Goal: Task Accomplishment & Management: Use online tool/utility

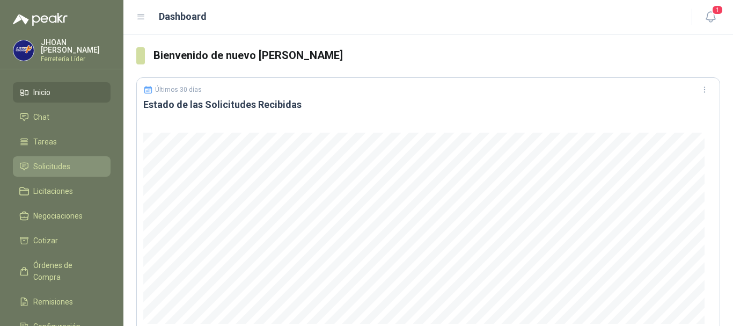
click at [63, 163] on span "Solicitudes" at bounding box center [51, 166] width 37 height 12
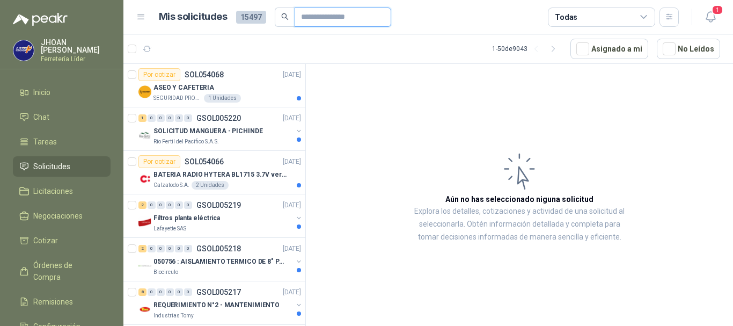
click at [305, 17] on input "text" at bounding box center [338, 17] width 75 height 18
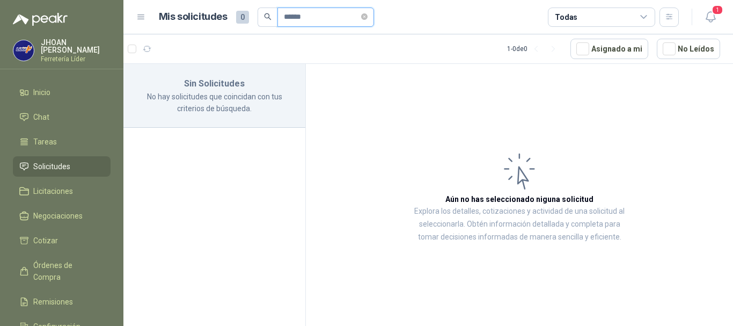
type input "******"
click at [59, 164] on span "Solicitudes" at bounding box center [51, 166] width 37 height 12
click at [54, 160] on span "Solicitudes" at bounding box center [51, 166] width 37 height 12
click at [62, 214] on span "Negociaciones" at bounding box center [57, 216] width 49 height 12
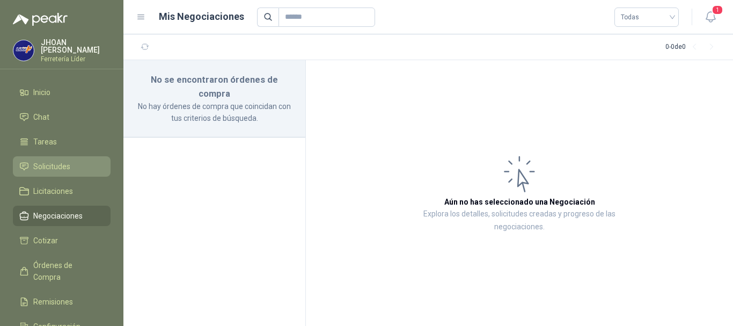
click at [51, 160] on span "Solicitudes" at bounding box center [51, 166] width 37 height 12
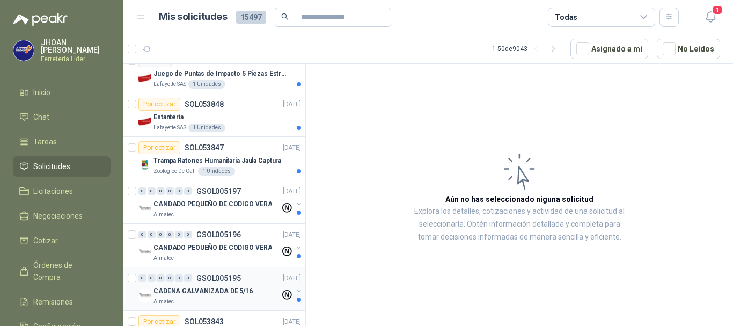
scroll to position [1931, 0]
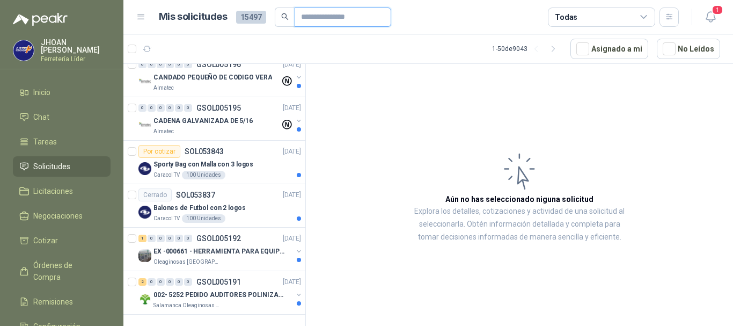
click at [319, 20] on input "text" at bounding box center [338, 17] width 75 height 18
type input "******"
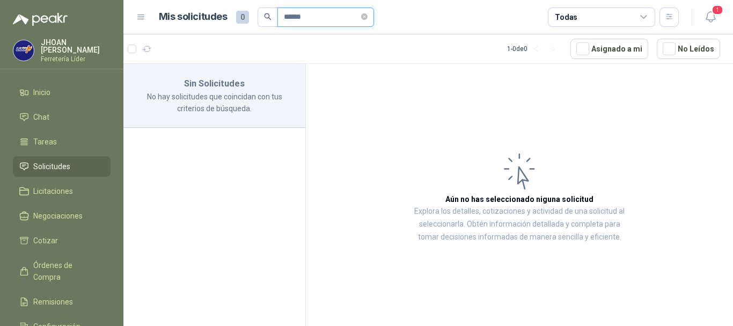
scroll to position [0, 0]
click at [239, 107] on p "No hay solicitudes que coincidan con tus criterios de búsqueda." at bounding box center [214, 103] width 156 height 24
click at [634, 19] on div "Todas" at bounding box center [601, 17] width 107 height 19
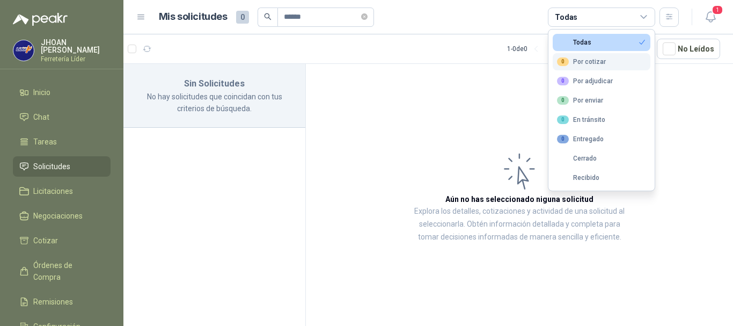
click at [601, 67] on button "0 Por cotizar" at bounding box center [602, 61] width 98 height 17
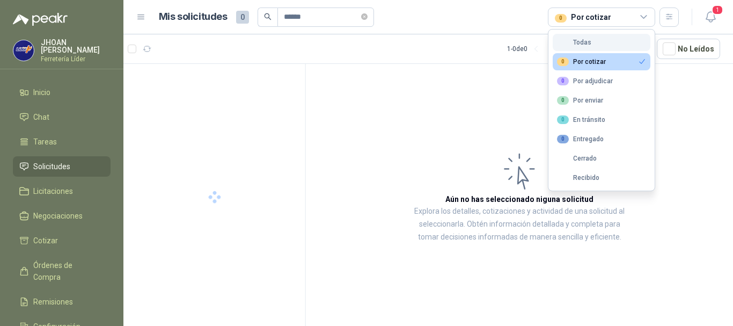
click at [600, 43] on button "Todas" at bounding box center [602, 42] width 98 height 17
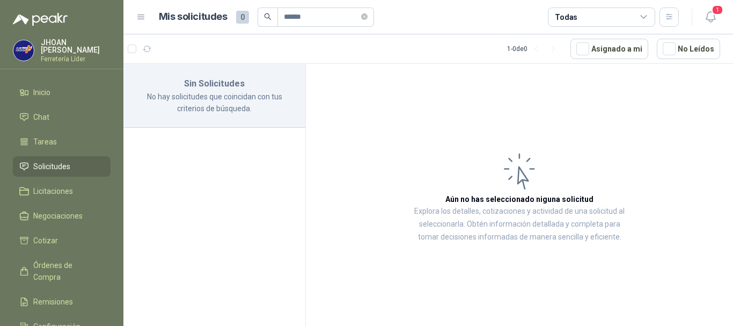
click at [55, 163] on span "Solicitudes" at bounding box center [51, 166] width 37 height 12
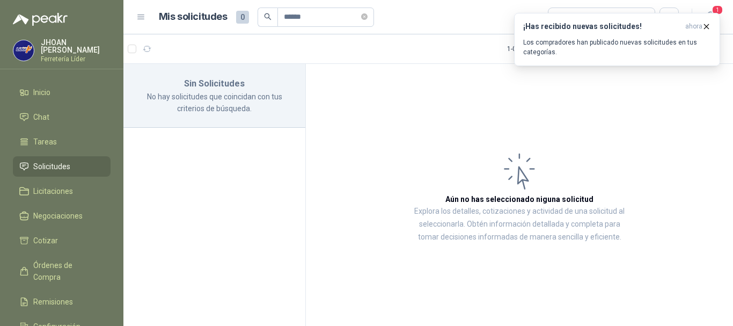
click at [53, 164] on span "Solicitudes" at bounding box center [51, 166] width 37 height 12
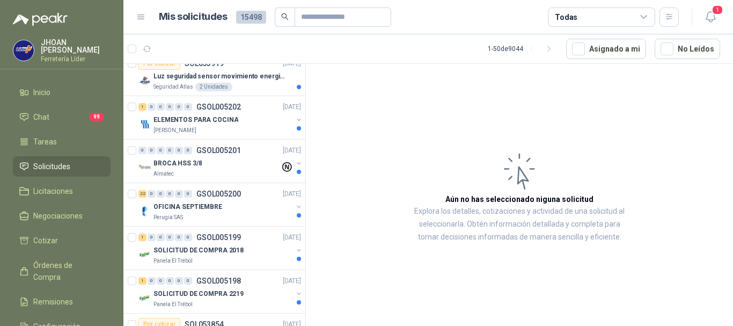
scroll to position [1109, 1]
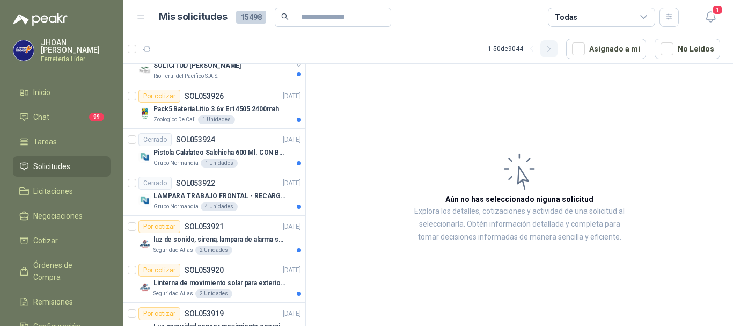
click at [554, 47] on icon "button" at bounding box center [549, 49] width 9 height 9
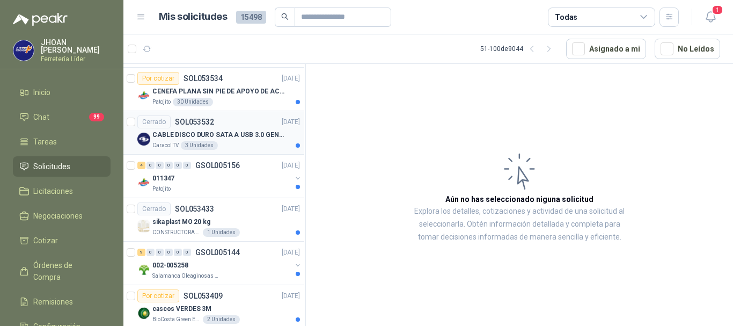
scroll to position [965, 1]
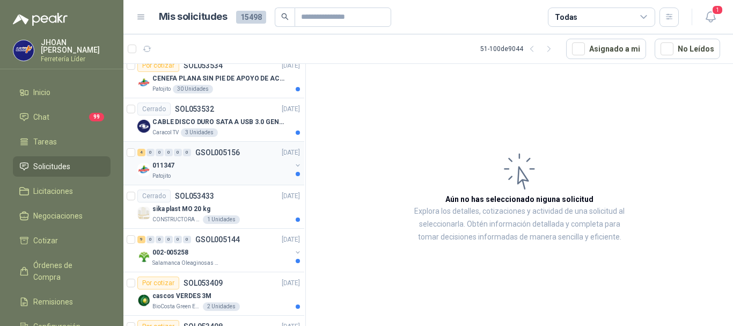
click at [216, 169] on div "011347" at bounding box center [221, 165] width 139 height 13
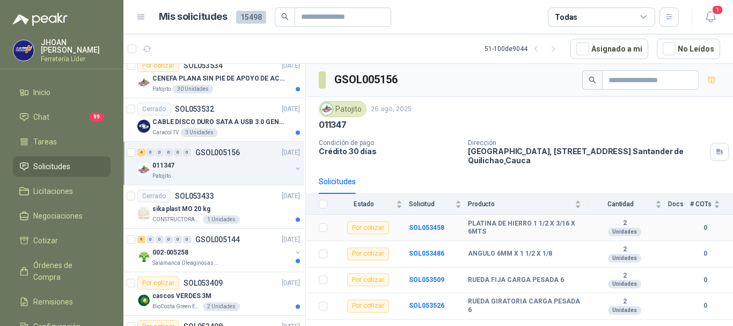
click at [372, 226] on div "Por cotizar" at bounding box center [368, 227] width 42 height 13
click at [707, 230] on b "0" at bounding box center [705, 228] width 30 height 10
click at [621, 228] on div "Unidades" at bounding box center [624, 232] width 33 height 9
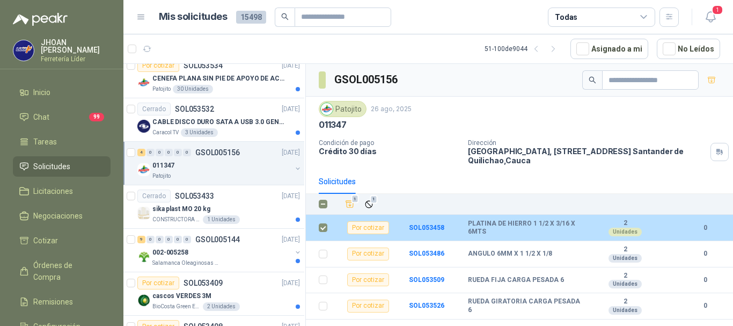
click at [371, 231] on div "Por cotizar" at bounding box center [368, 227] width 42 height 13
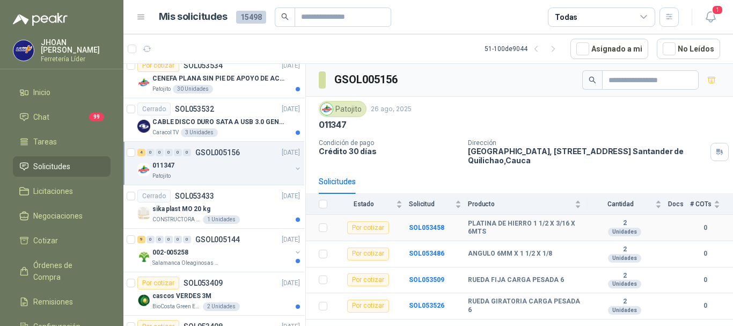
click at [376, 226] on div "Por cotizar" at bounding box center [368, 227] width 42 height 13
click at [430, 228] on b "SOL053458" at bounding box center [426, 228] width 35 height 8
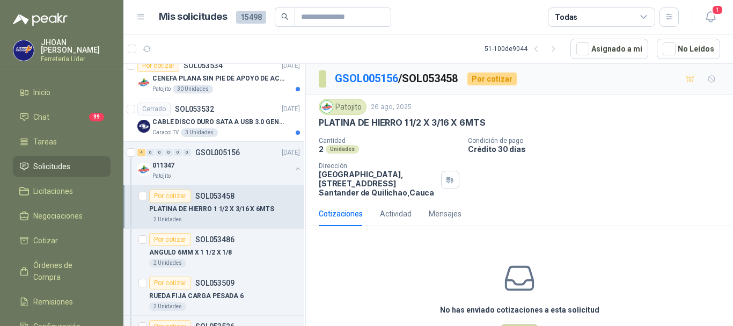
scroll to position [42, 0]
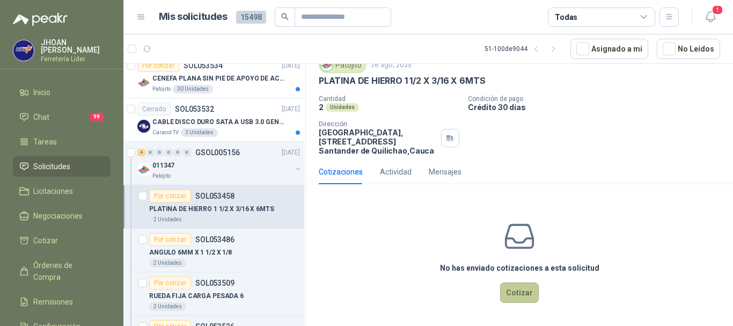
click at [516, 298] on button "Cotizar" at bounding box center [519, 292] width 39 height 20
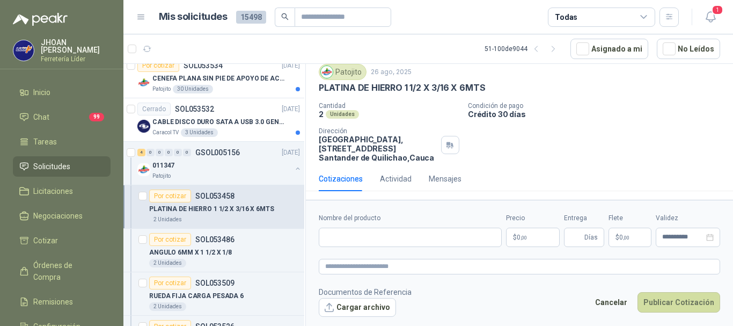
scroll to position [35, 0]
click at [342, 236] on input "Nombre del producto" at bounding box center [410, 237] width 183 height 19
click at [340, 233] on input "Nombre del producto" at bounding box center [410, 237] width 183 height 19
paste input "**********"
type input "**********"
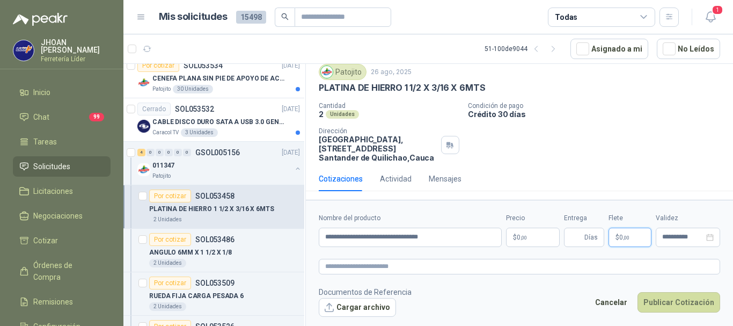
click at [626, 243] on p "$ 0 ,00" at bounding box center [630, 237] width 43 height 19
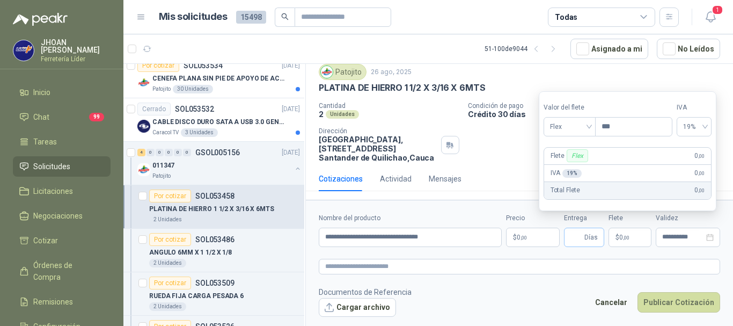
click at [596, 240] on span "Días" at bounding box center [590, 237] width 13 height 18
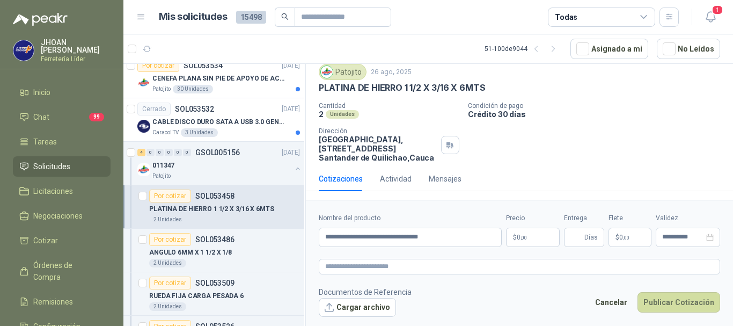
click at [520, 243] on p "$ 0 ,00" at bounding box center [533, 237] width 54 height 19
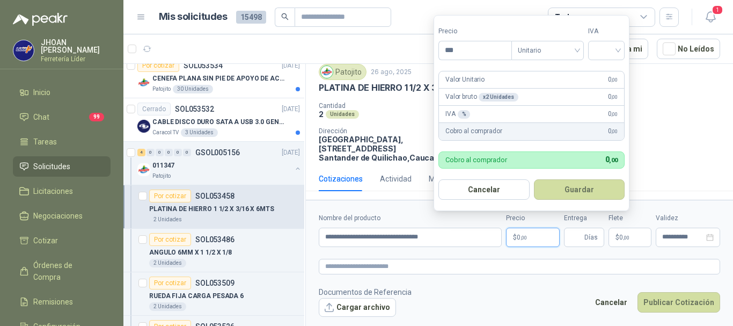
click at [520, 243] on p "$ 0 ,00" at bounding box center [533, 237] width 54 height 19
click at [467, 50] on input "***" at bounding box center [475, 50] width 72 height 18
click at [465, 49] on input "***" at bounding box center [475, 50] width 72 height 18
type input "********"
click at [600, 47] on input "search" at bounding box center [607, 49] width 24 height 16
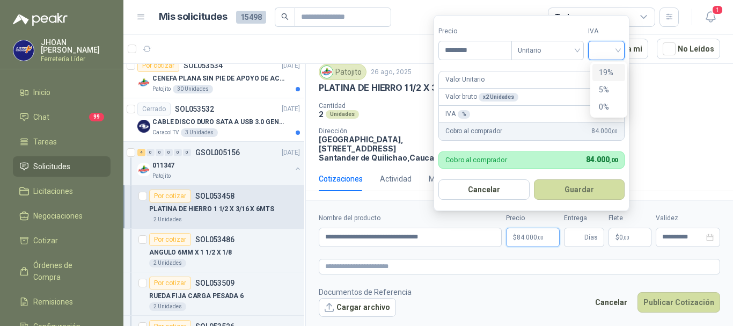
click at [608, 70] on div "19%" at bounding box center [609, 73] width 20 height 12
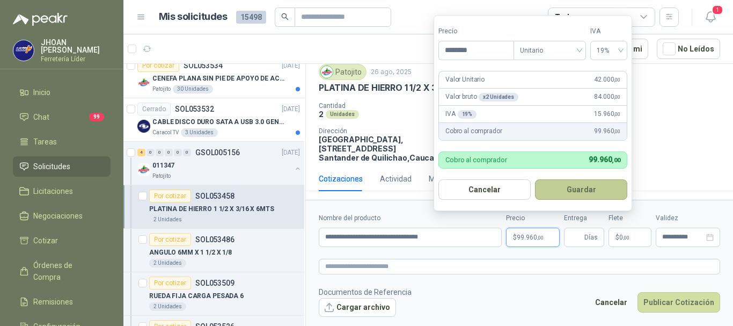
click at [585, 188] on button "Guardar" at bounding box center [581, 189] width 92 height 20
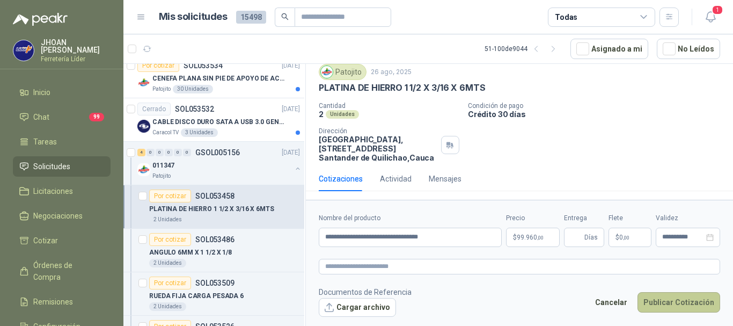
click at [687, 303] on button "Publicar Cotización" at bounding box center [678, 302] width 83 height 20
type input "*"
click at [683, 302] on button "Publicar Cotización" at bounding box center [678, 302] width 83 height 20
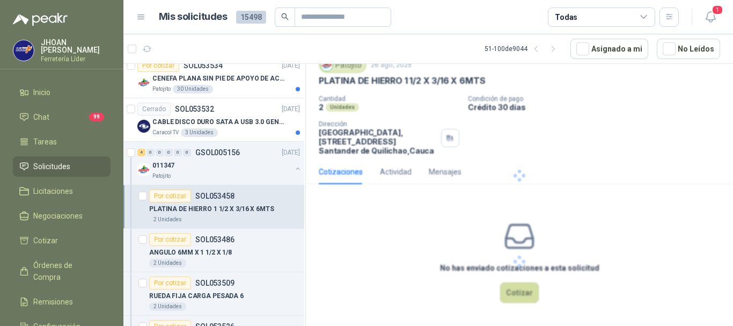
scroll to position [0, 0]
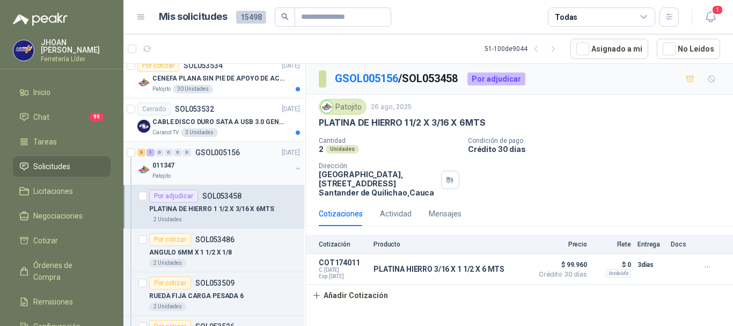
click at [207, 171] on div "011347" at bounding box center [221, 165] width 139 height 13
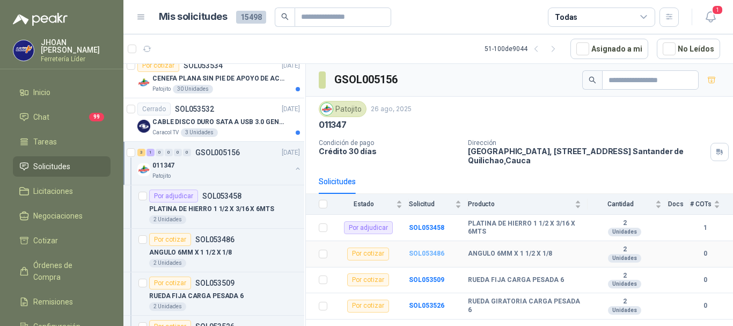
click at [429, 254] on b "SOL053486" at bounding box center [426, 254] width 35 height 8
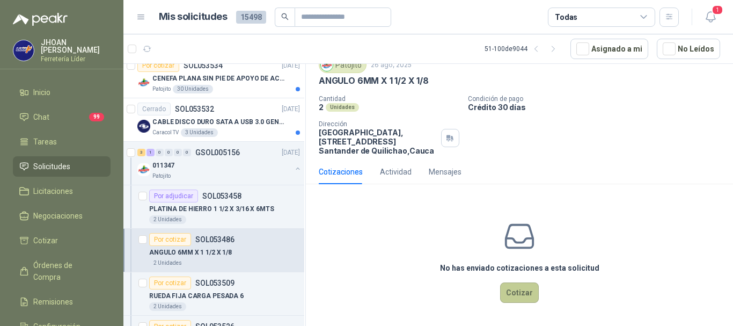
click at [517, 290] on button "Cotizar" at bounding box center [519, 292] width 39 height 20
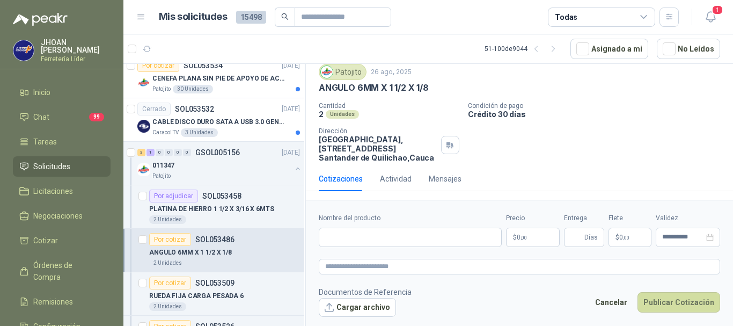
scroll to position [35, 0]
click at [354, 236] on input "Nombre del producto" at bounding box center [410, 237] width 183 height 19
click at [357, 232] on input "Nombre del producto" at bounding box center [410, 237] width 183 height 19
click at [367, 233] on input "Nombre del producto" at bounding box center [410, 237] width 183 height 19
paste input "**********"
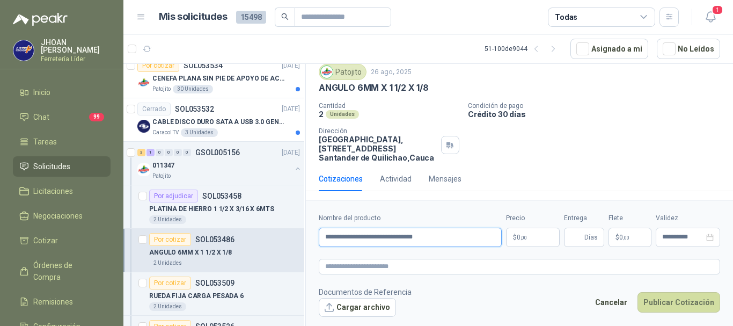
type input "**********"
click at [539, 240] on p "$ 0 ,00" at bounding box center [533, 237] width 54 height 19
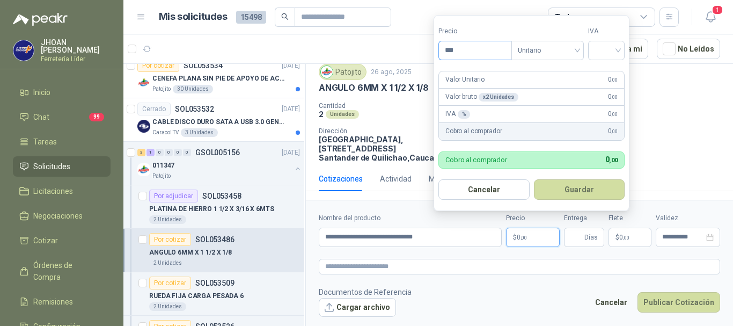
click at [468, 53] on input "***" at bounding box center [475, 50] width 72 height 18
type input "********"
click at [599, 52] on input "search" at bounding box center [607, 49] width 24 height 16
click at [612, 70] on div "19%" at bounding box center [609, 73] width 20 height 12
click at [566, 52] on span "Unitario" at bounding box center [550, 50] width 60 height 16
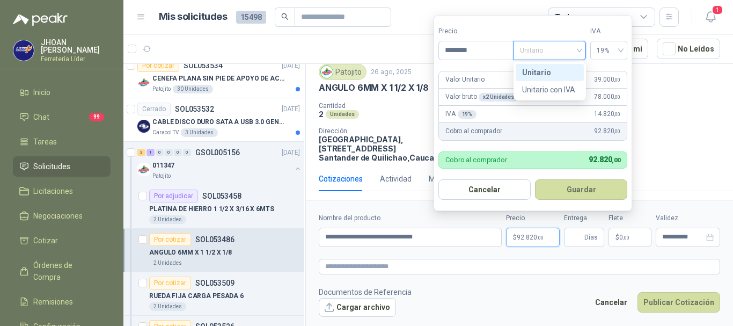
click at [549, 68] on div "Unitario" at bounding box center [549, 73] width 55 height 12
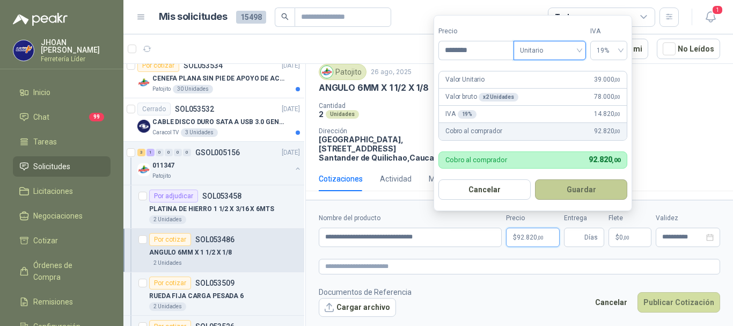
click at [589, 192] on button "Guardar" at bounding box center [581, 189] width 92 height 20
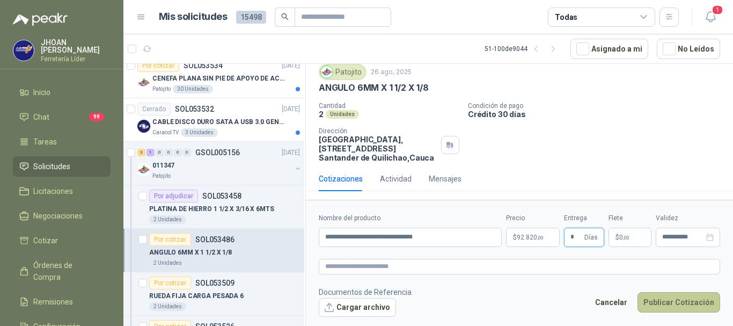
type input "*"
click at [687, 300] on button "Publicar Cotización" at bounding box center [678, 302] width 83 height 20
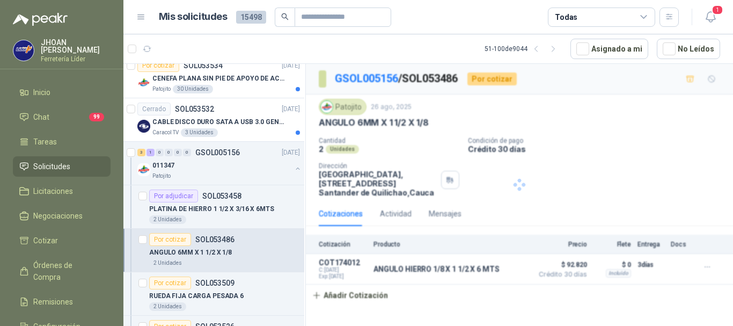
scroll to position [0, 0]
click at [224, 165] on div "011347" at bounding box center [221, 165] width 139 height 13
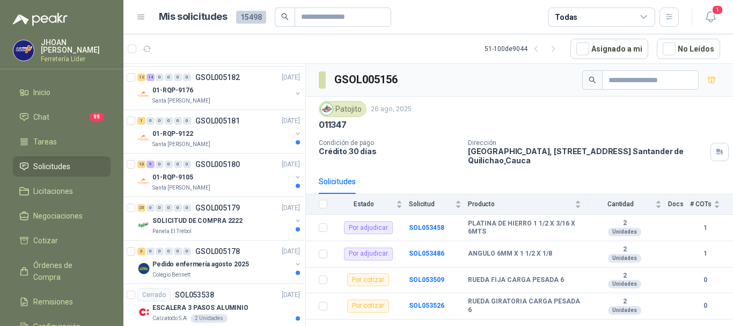
scroll to position [393, 1]
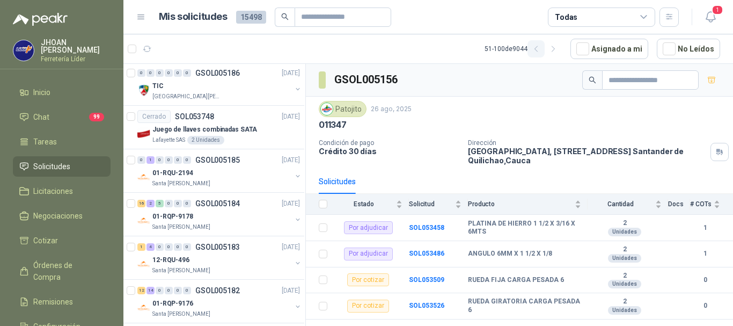
click at [541, 51] on icon "button" at bounding box center [536, 49] width 9 height 9
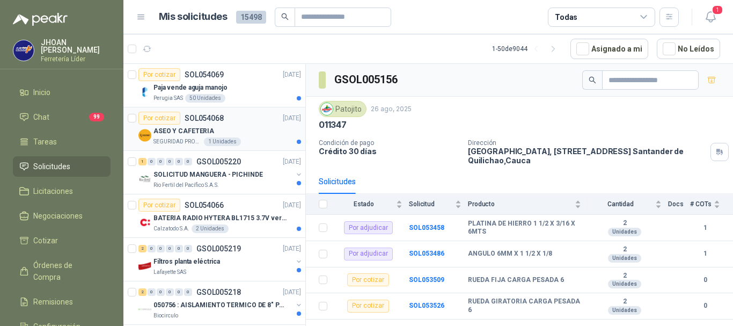
scroll to position [36, 1]
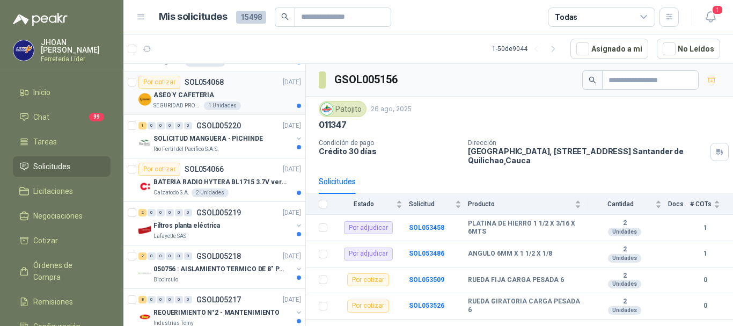
click at [174, 104] on p "SEGURIDAD PROVISER LTDA" at bounding box center [177, 105] width 48 height 9
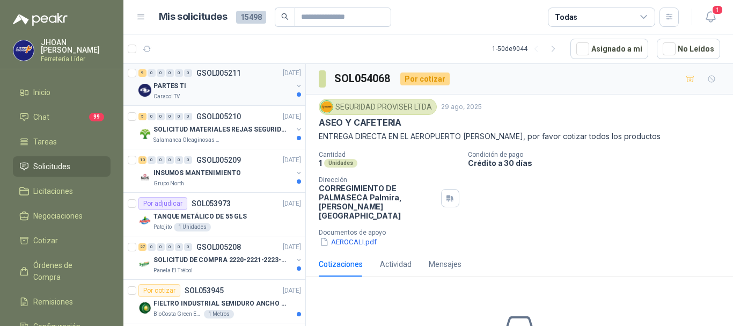
scroll to position [787, 1]
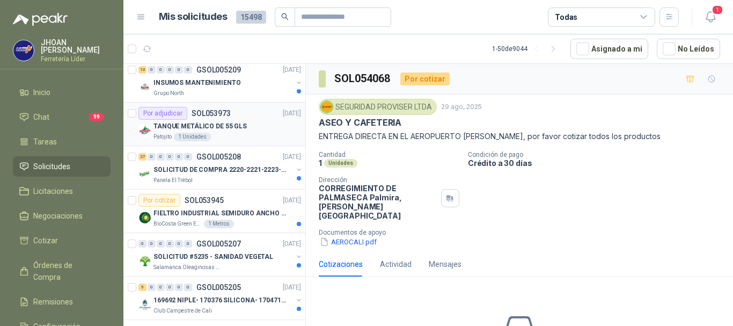
click at [238, 131] on div "TANQUE METÁLICO DE 55 GLS" at bounding box center [227, 126] width 148 height 13
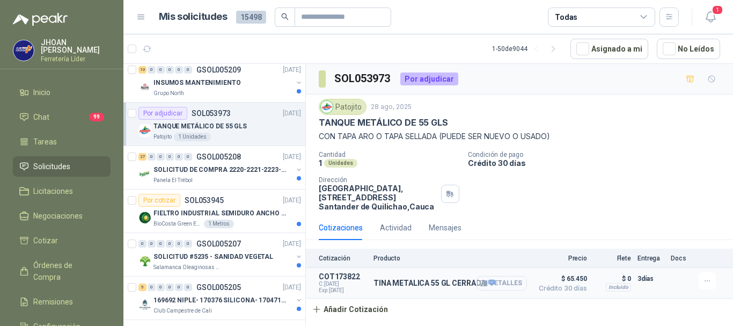
click at [501, 282] on button "Detalles" at bounding box center [502, 283] width 50 height 14
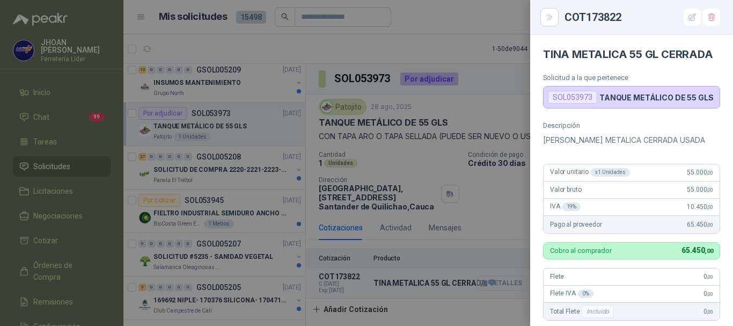
scroll to position [253, 0]
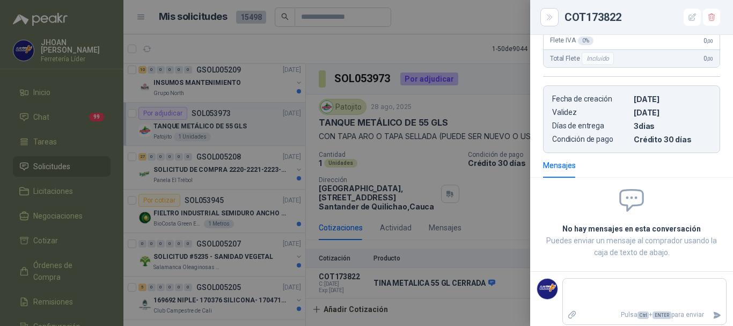
click at [512, 230] on div at bounding box center [366, 163] width 733 height 326
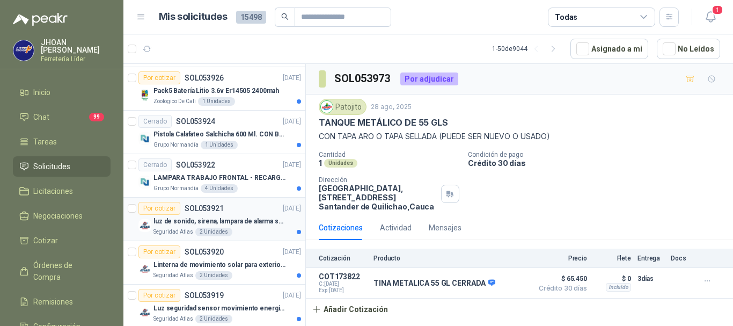
scroll to position [1109, 1]
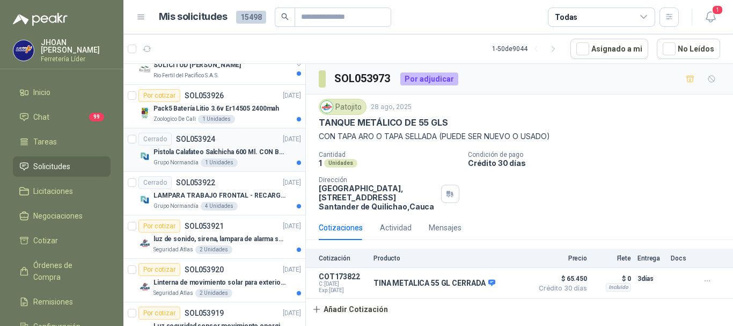
click at [164, 150] on p "Pistola Calafateo Salchicha 600 Ml. CON BOQUILLA" at bounding box center [220, 152] width 134 height 10
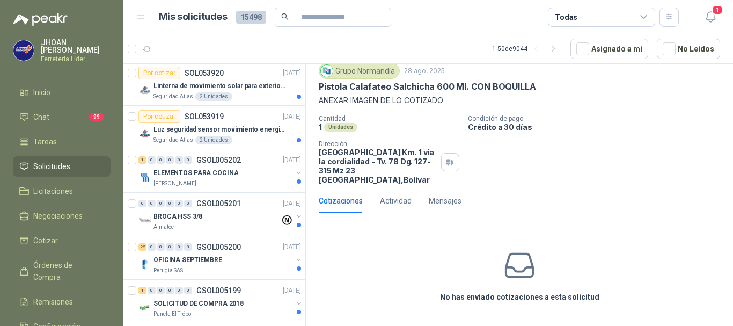
scroll to position [1180, 1]
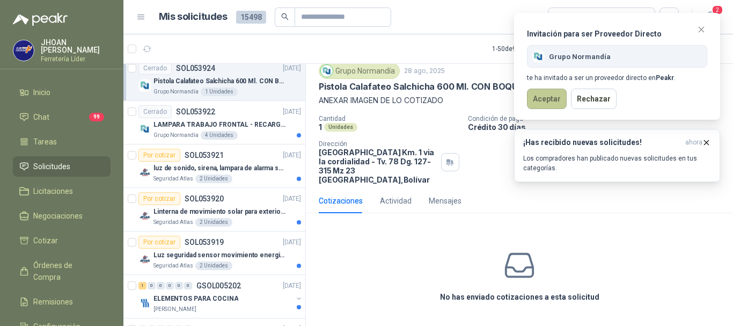
click at [547, 99] on button "Aceptar" at bounding box center [547, 99] width 40 height 20
click at [700, 26] on icon "close" at bounding box center [702, 30] width 8 height 8
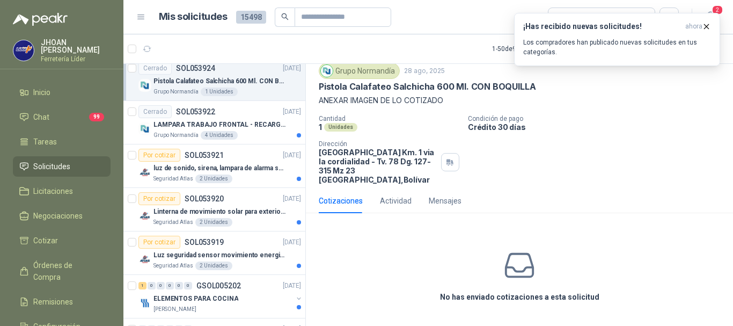
click at [219, 92] on div "1 Unidades" at bounding box center [219, 91] width 37 height 9
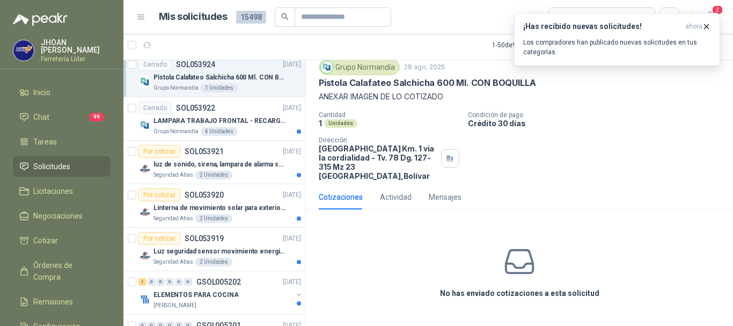
click at [207, 76] on p "Pistola Calafateo Salchicha 600 Ml. CON BOQUILLA" at bounding box center [220, 77] width 134 height 10
click at [256, 80] on p "Pistola Calafateo Salchicha 600 Ml. CON BOQUILLA" at bounding box center [220, 77] width 134 height 10
click at [196, 120] on p "LAMPARA TRABAJO FRONTAL - RECARGABLE" at bounding box center [220, 121] width 134 height 10
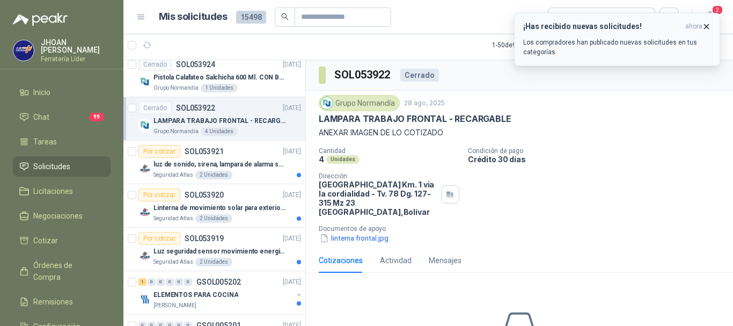
click at [615, 54] on p "Los compradores han publicado nuevas solicitudes en tus categorías." at bounding box center [617, 47] width 188 height 19
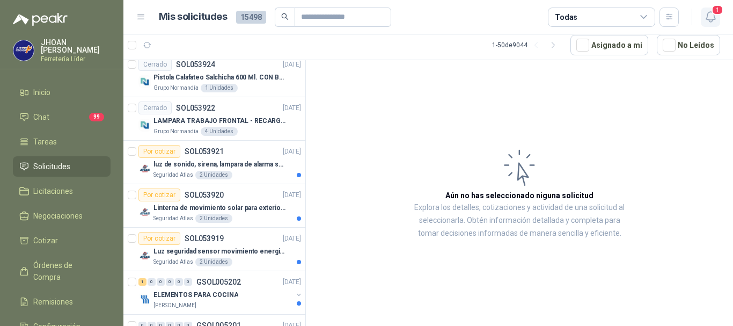
click at [706, 19] on icon "button" at bounding box center [710, 17] width 9 height 10
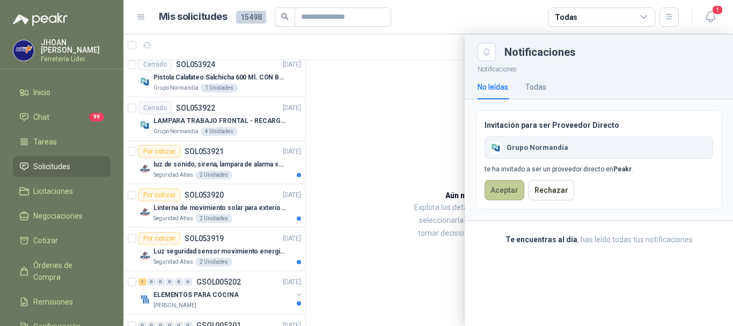
click at [491, 199] on button "Aceptar" at bounding box center [505, 190] width 40 height 20
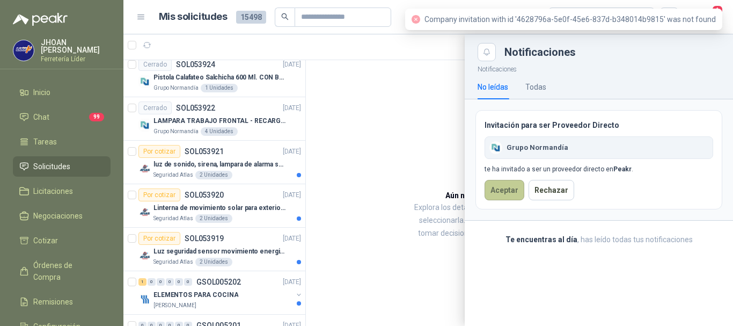
click at [495, 197] on button "Aceptar" at bounding box center [505, 190] width 40 height 20
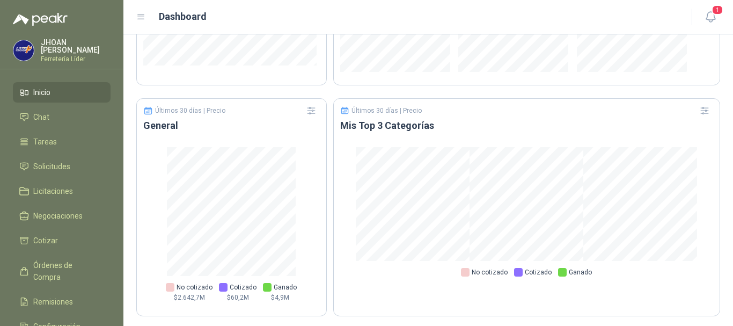
scroll to position [716, 0]
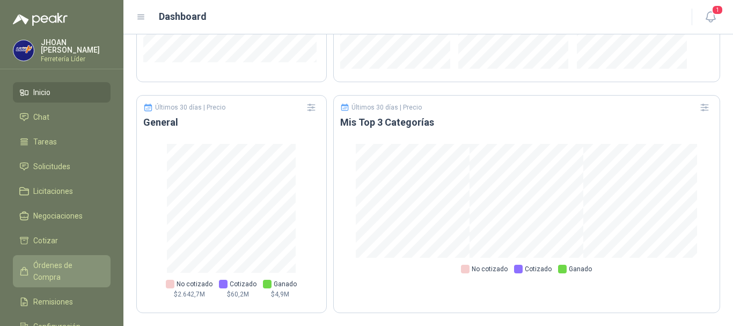
click at [67, 265] on span "Órdenes de Compra" at bounding box center [66, 271] width 67 height 24
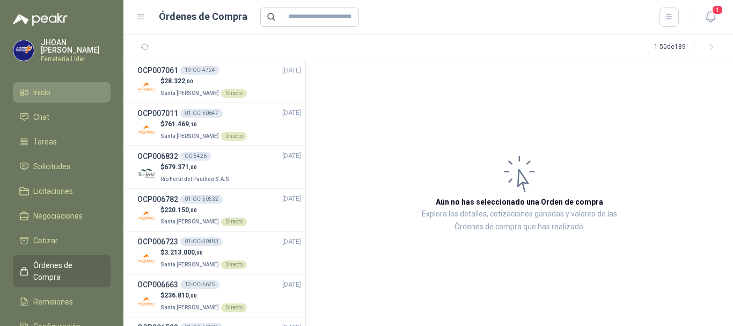
click at [56, 87] on li "Inicio" at bounding box center [61, 92] width 85 height 12
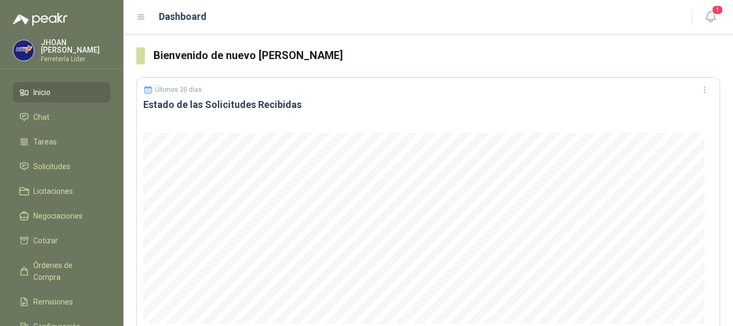
click at [50, 90] on span "Inicio" at bounding box center [41, 92] width 17 height 12
click at [68, 172] on link "Solicitudes" at bounding box center [62, 166] width 98 height 20
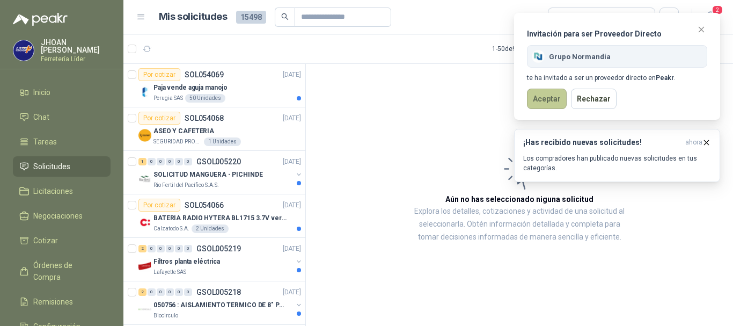
click at [540, 99] on button "Aceptar" at bounding box center [547, 99] width 40 height 20
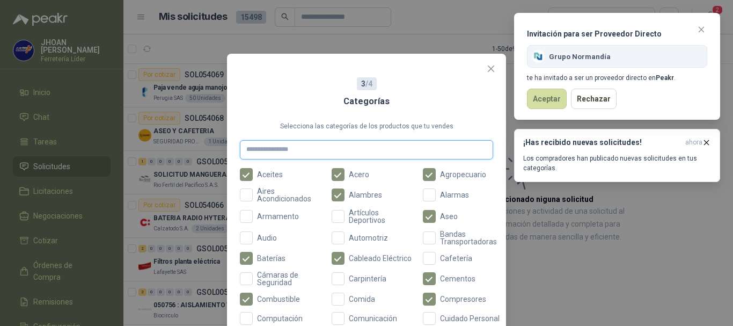
click at [311, 149] on input "text" at bounding box center [366, 149] width 253 height 19
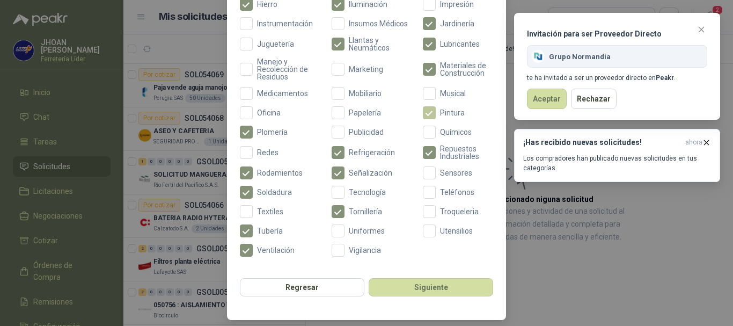
scroll to position [460, 0]
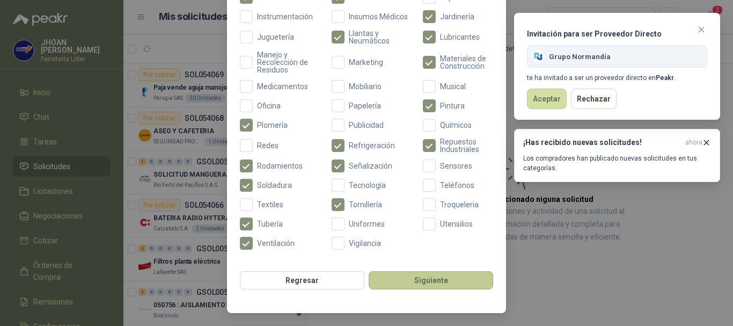
click at [430, 281] on button "Siguiente" at bounding box center [431, 280] width 124 height 18
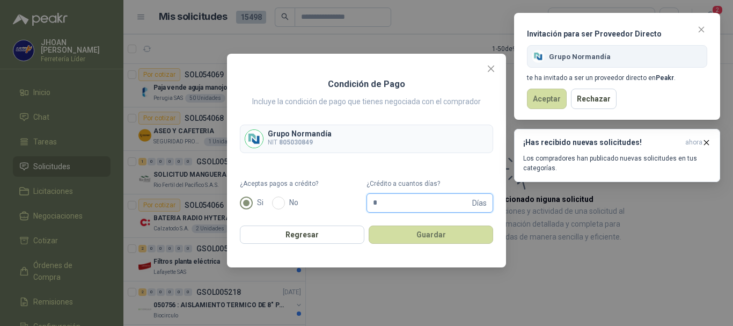
click at [424, 201] on input "*" at bounding box center [421, 203] width 97 height 18
type input "**"
click at [428, 234] on button "Guardar" at bounding box center [431, 234] width 124 height 18
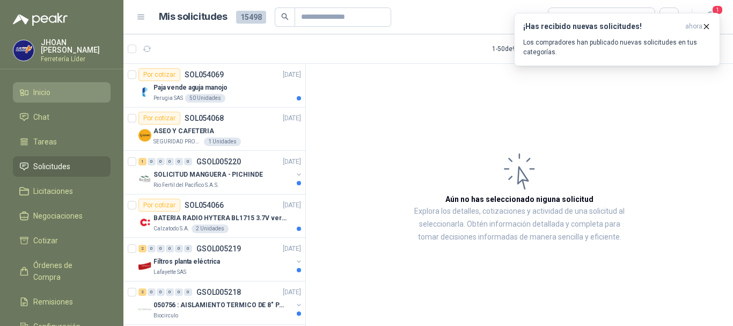
click at [43, 87] on span "Inicio" at bounding box center [41, 92] width 17 height 12
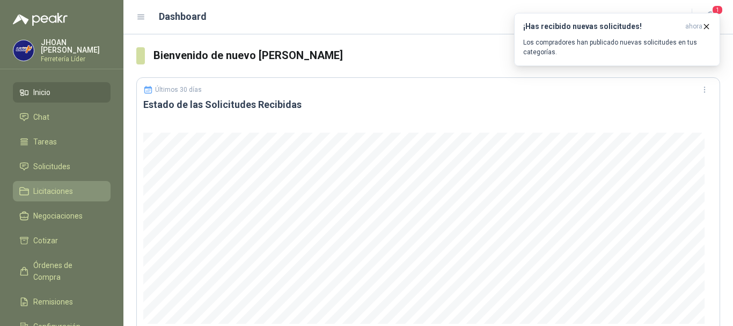
click at [70, 188] on span "Licitaciones" at bounding box center [53, 191] width 40 height 12
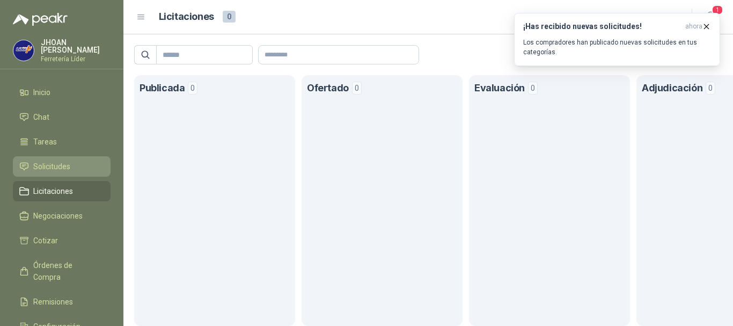
click at [59, 166] on span "Solicitudes" at bounding box center [51, 166] width 37 height 12
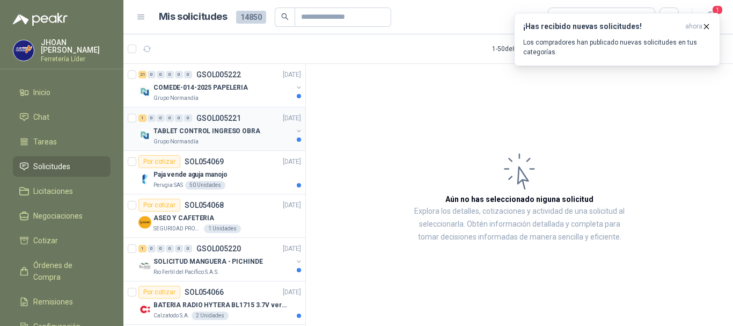
click at [208, 139] on div "Grupo Normandía" at bounding box center [222, 141] width 139 height 9
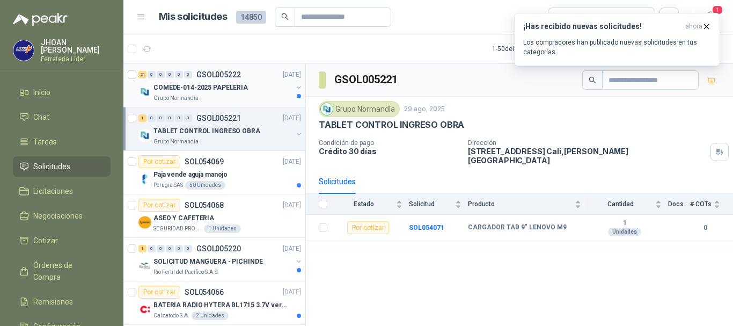
click at [221, 92] on p "COMEDE-014-2025 PAPELERIA" at bounding box center [200, 88] width 94 height 10
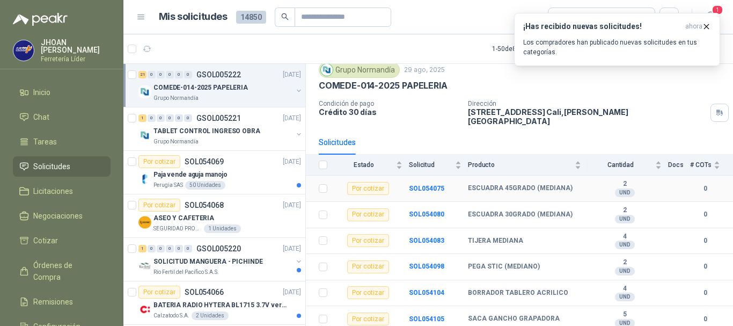
scroll to position [71, 0]
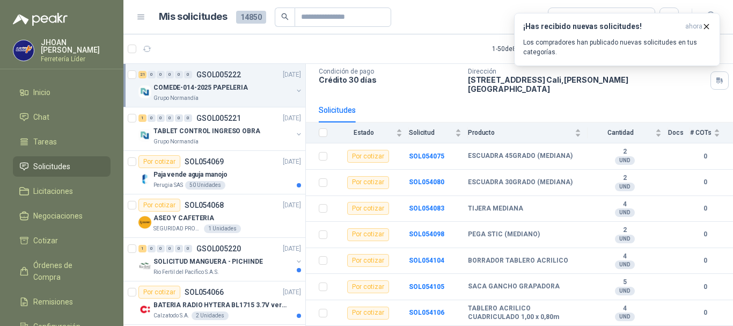
click at [236, 93] on div "COMEDE-014-2025 PAPELERIA" at bounding box center [222, 87] width 139 height 13
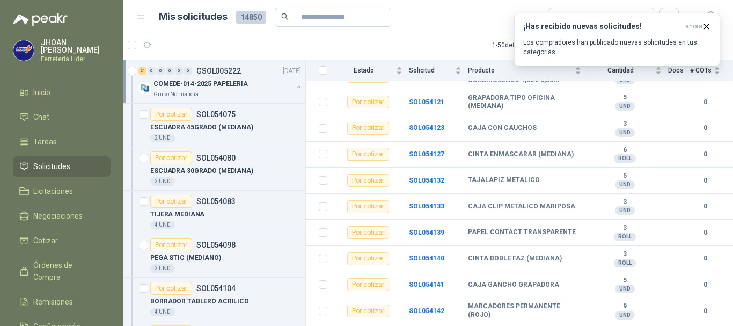
scroll to position [247, 0]
